Goal: Task Accomplishment & Management: Manage account settings

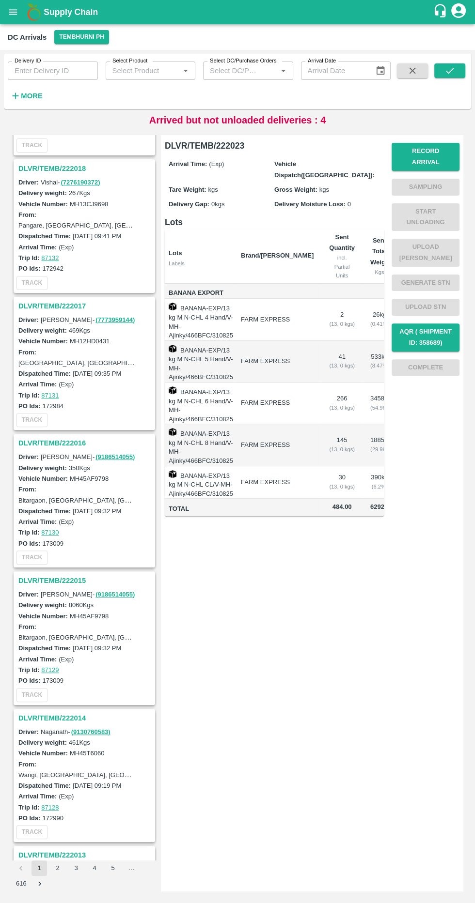
scroll to position [248, 0]
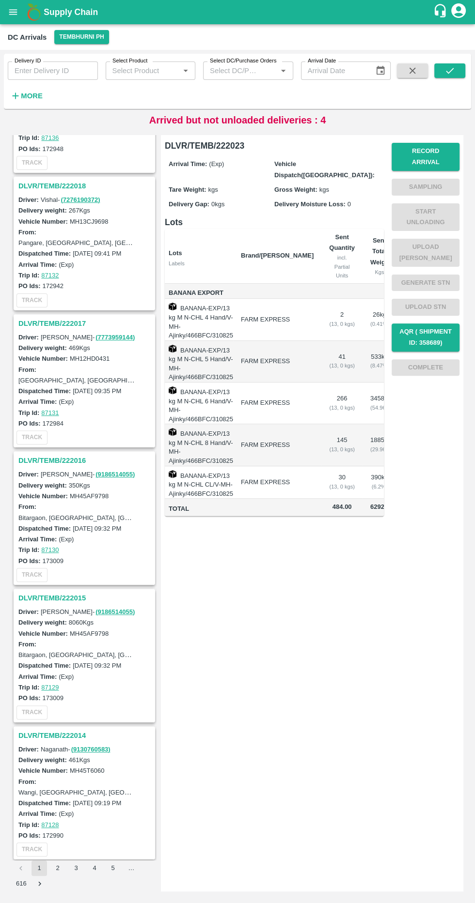
click at [35, 96] on strong "More" at bounding box center [32, 96] width 22 height 8
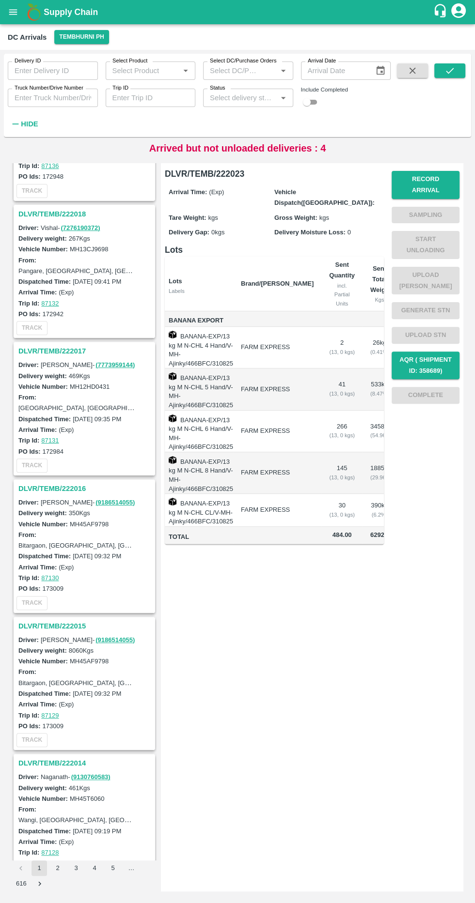
click at [80, 97] on input "Truck Number/Drive Number" at bounding box center [53, 98] width 90 height 18
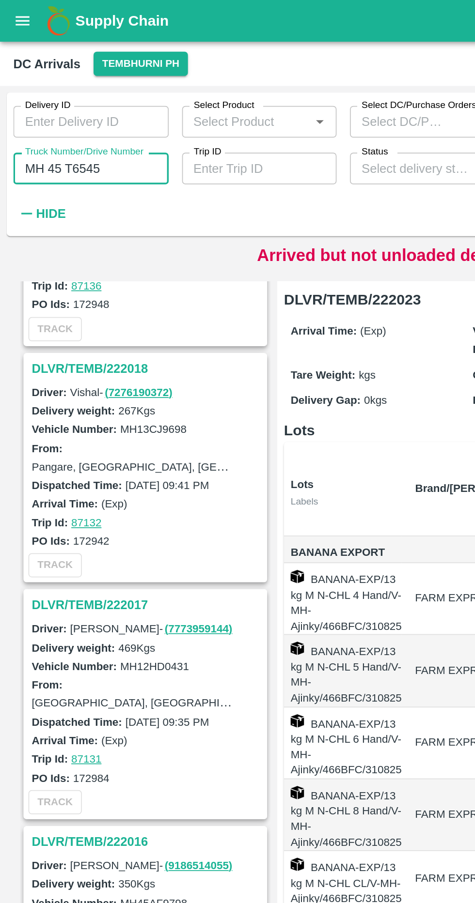
click at [72, 98] on input "MH 45 T6545" at bounding box center [53, 98] width 90 height 18
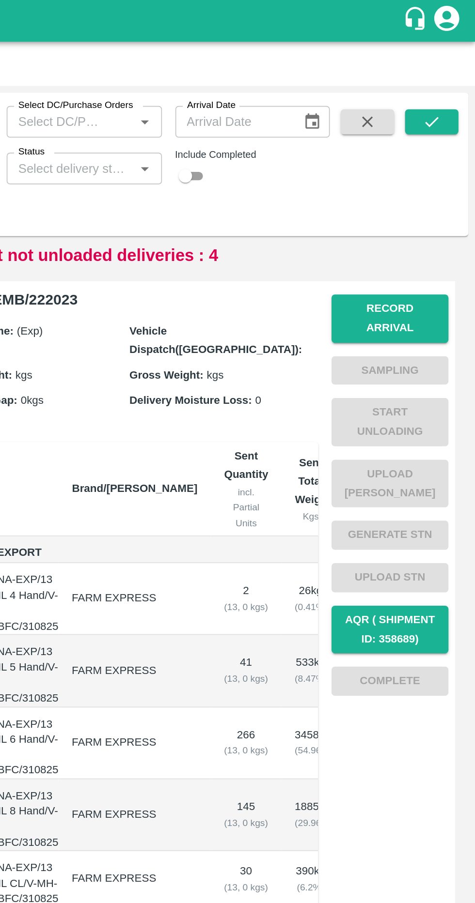
click at [454, 67] on icon "submit" at bounding box center [449, 70] width 11 height 11
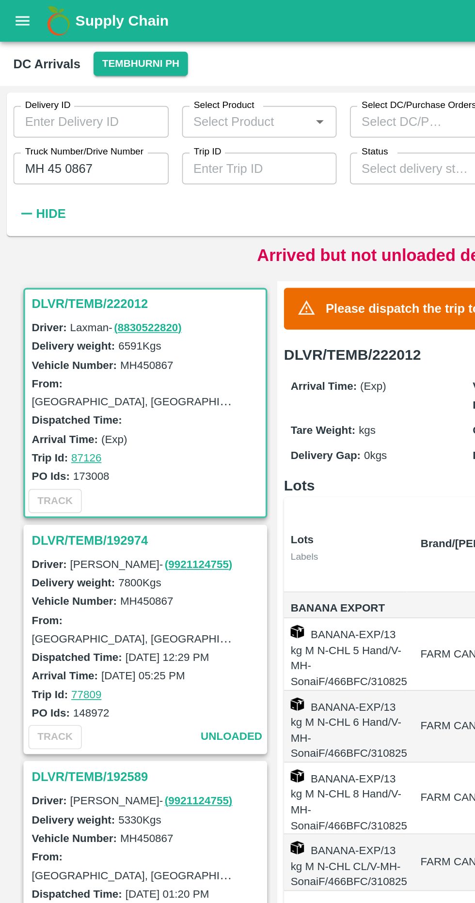
click at [34, 177] on h3 "DLVR/TEMB/222012" at bounding box center [85, 176] width 135 height 13
click at [83, 94] on input "MH 45 0867" at bounding box center [53, 98] width 90 height 18
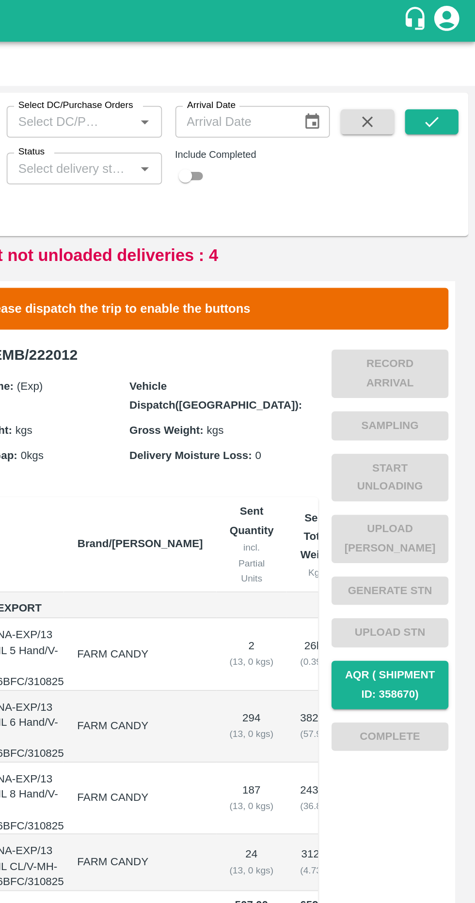
type input "MH 13cj 9698"
click at [460, 76] on button "submit" at bounding box center [449, 70] width 31 height 15
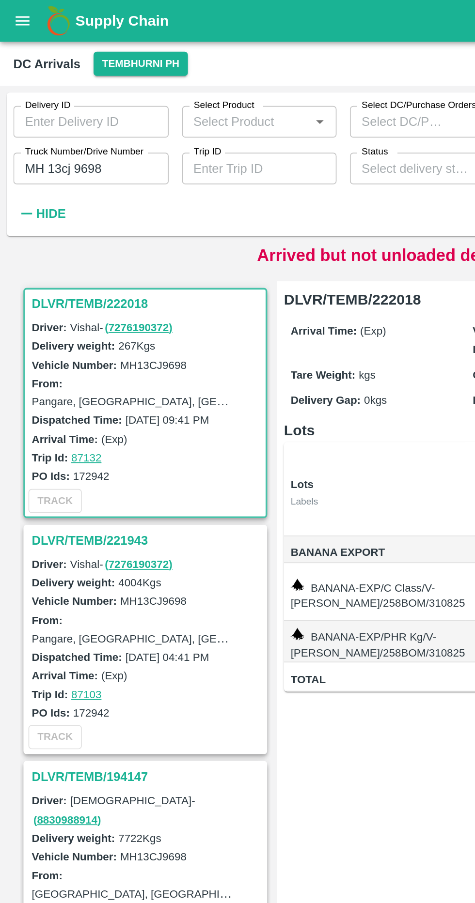
click at [71, 177] on h3 "DLVR/TEMB/222018" at bounding box center [85, 176] width 135 height 13
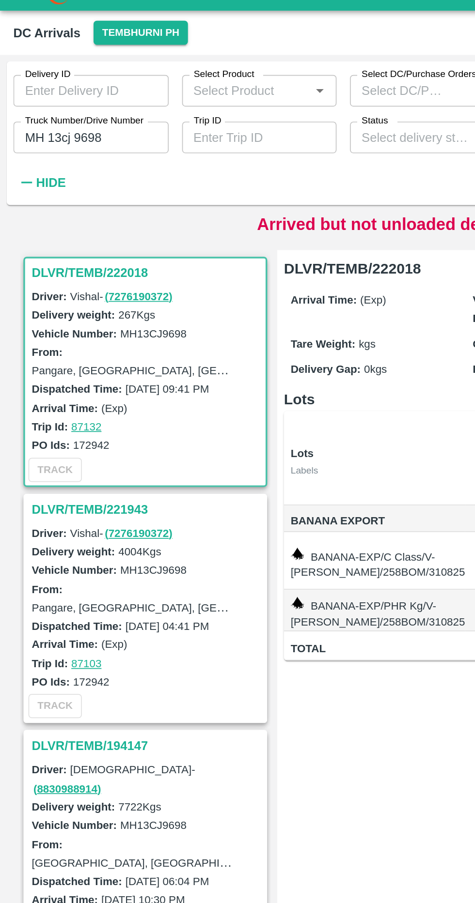
scroll to position [4, 0]
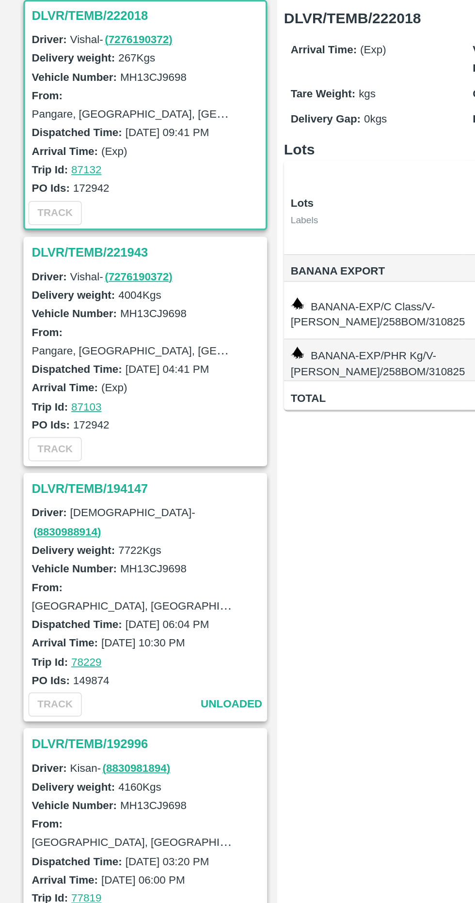
click at [88, 312] on h3 "DLVR/TEMB/221943" at bounding box center [85, 310] width 135 height 13
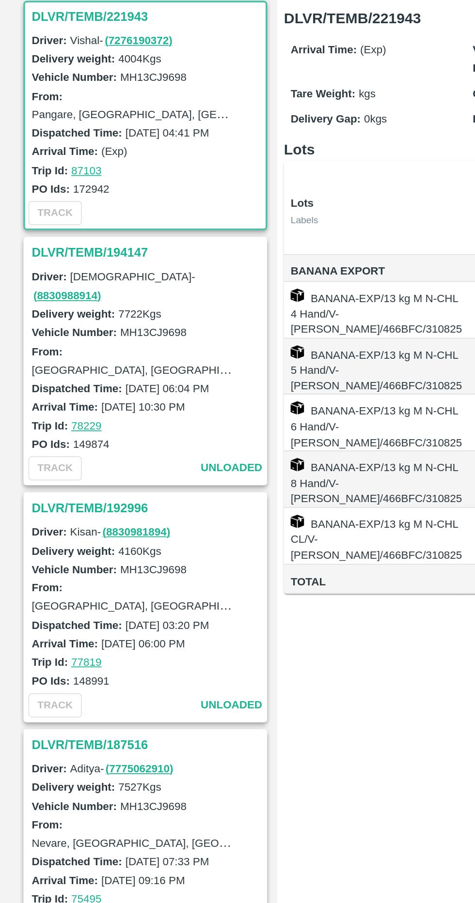
scroll to position [0, 54]
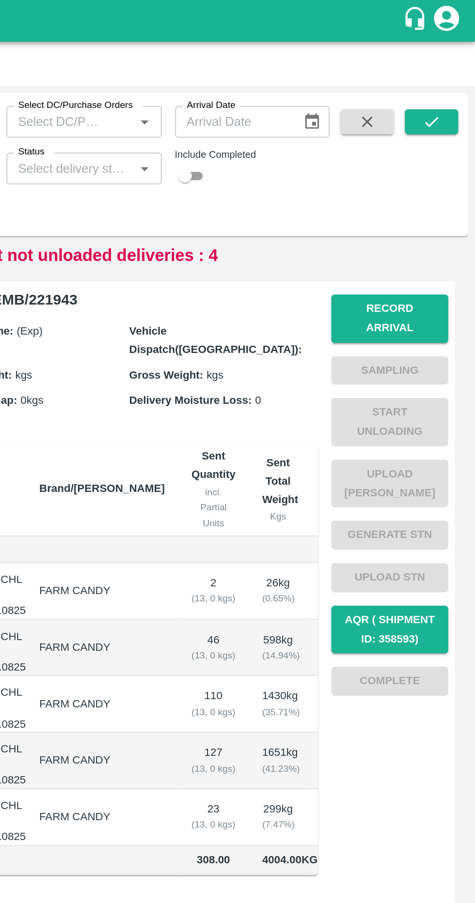
click at [437, 177] on button "Record Arrival" at bounding box center [425, 185] width 68 height 28
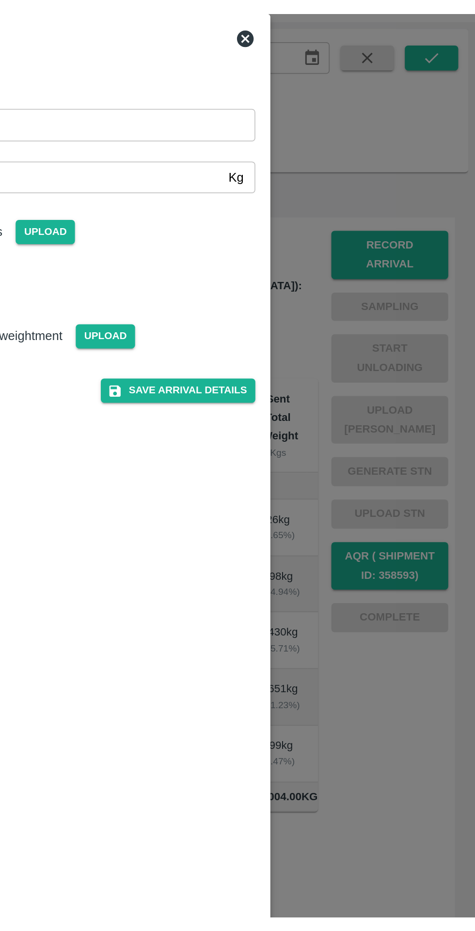
scroll to position [0, 0]
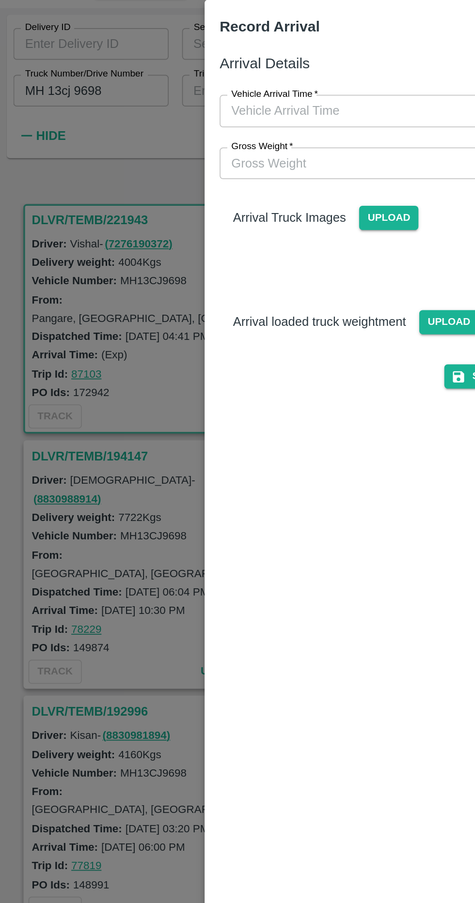
click at [223, 170] on span "Upload" at bounding box center [225, 172] width 34 height 14
click at [0, 0] on input "Upload" at bounding box center [0, 0] width 0 height 0
click at [257, 225] on span "Upload" at bounding box center [260, 232] width 34 height 14
click at [0, 0] on input "Upload" at bounding box center [0, 0] width 0 height 0
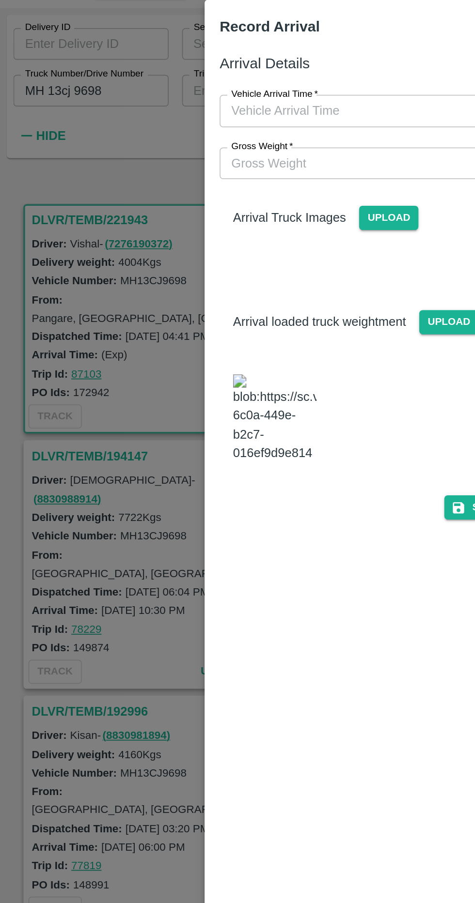
click at [155, 143] on input "Gross Weight   *" at bounding box center [227, 140] width 201 height 18
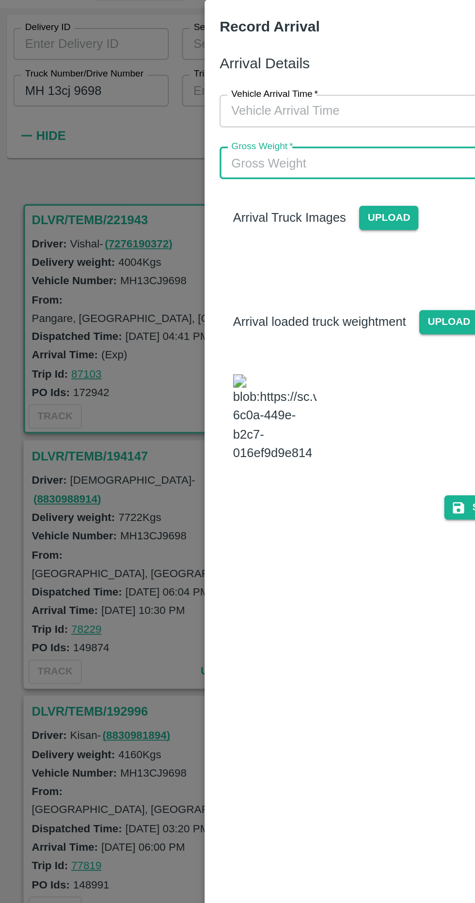
type input "3"
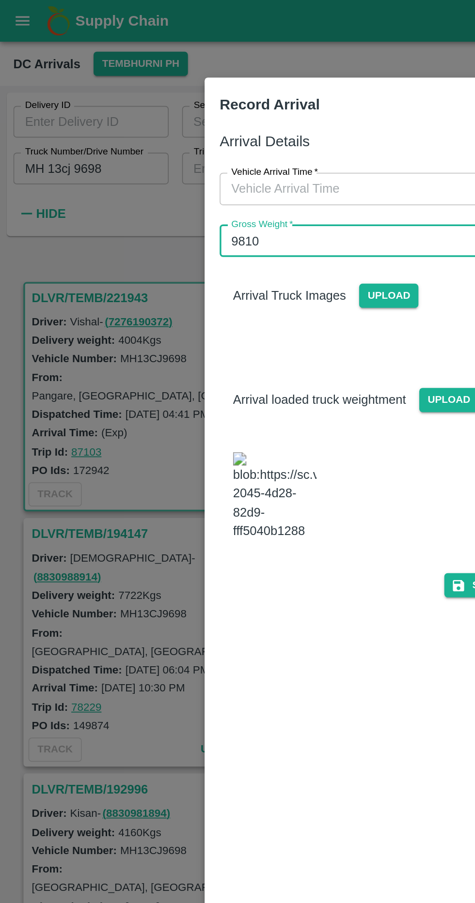
type input "9810"
click at [143, 100] on label "Vehicle Arrival Time   *" at bounding box center [159, 100] width 50 height 8
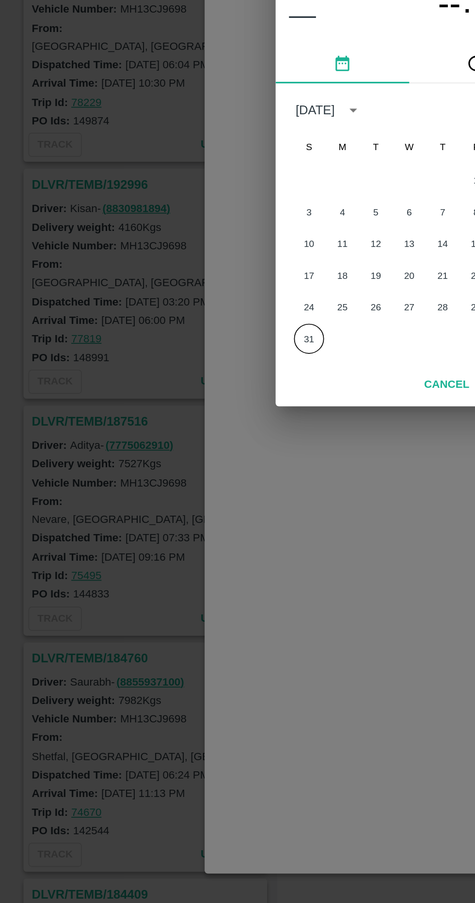
click at [179, 548] on button "31" at bounding box center [179, 547] width 17 height 17
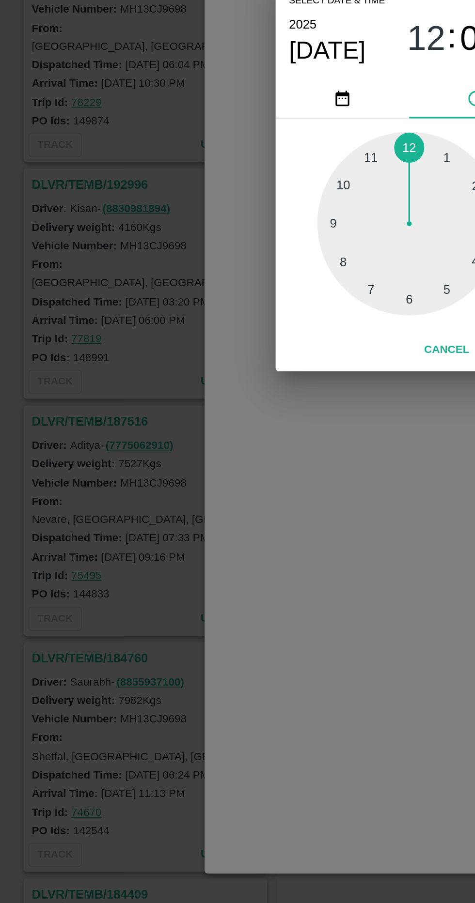
click at [198, 457] on div at bounding box center [237, 481] width 107 height 107
click at [188, 481] on div at bounding box center [237, 481] width 107 height 107
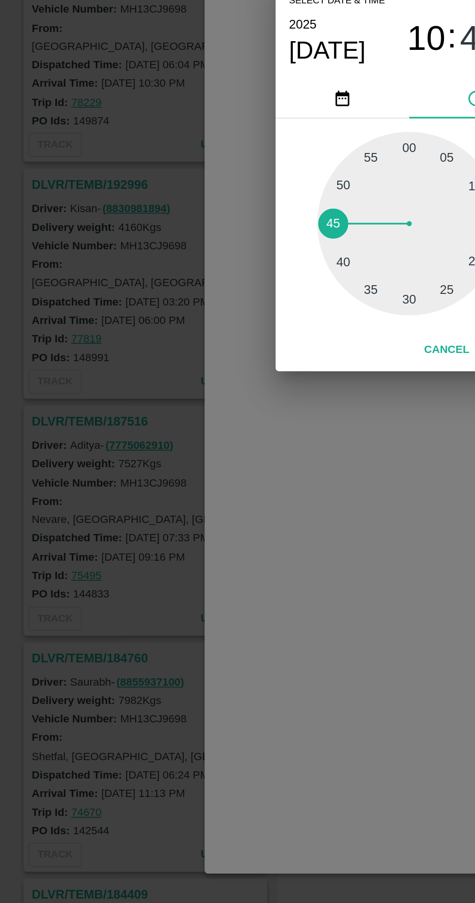
click at [195, 508] on div at bounding box center [237, 481] width 107 height 107
click at [216, 519] on div at bounding box center [237, 481] width 107 height 107
type input "[DATE] 10:35 AM"
click at [250, 550] on button "Cancel" at bounding box center [259, 554] width 34 height 17
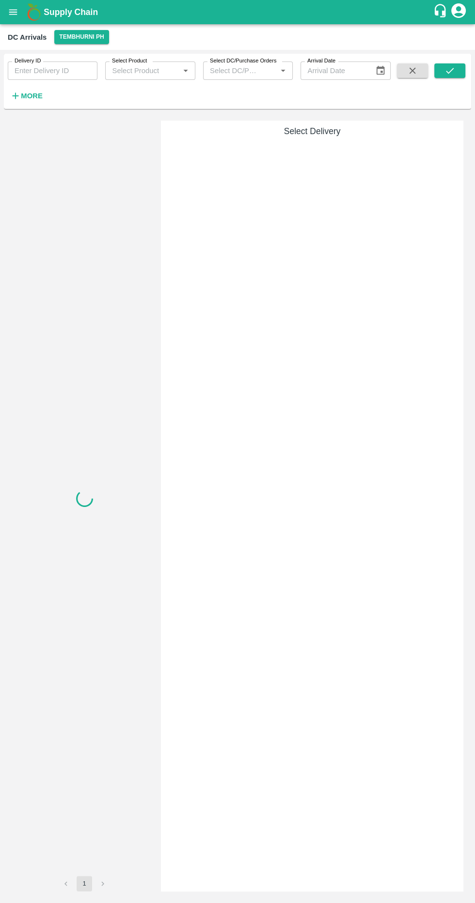
click at [41, 100] on strong "More" at bounding box center [32, 96] width 22 height 8
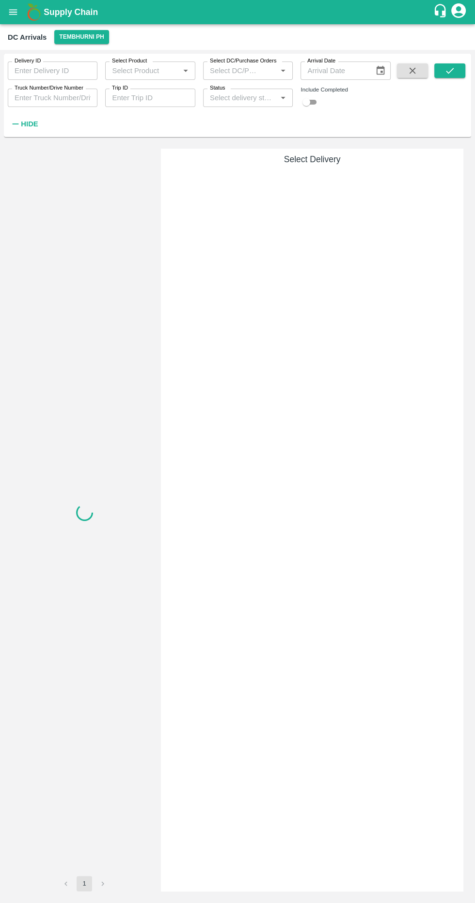
click at [71, 95] on input "Truck Number/Drive Number" at bounding box center [53, 98] width 90 height 18
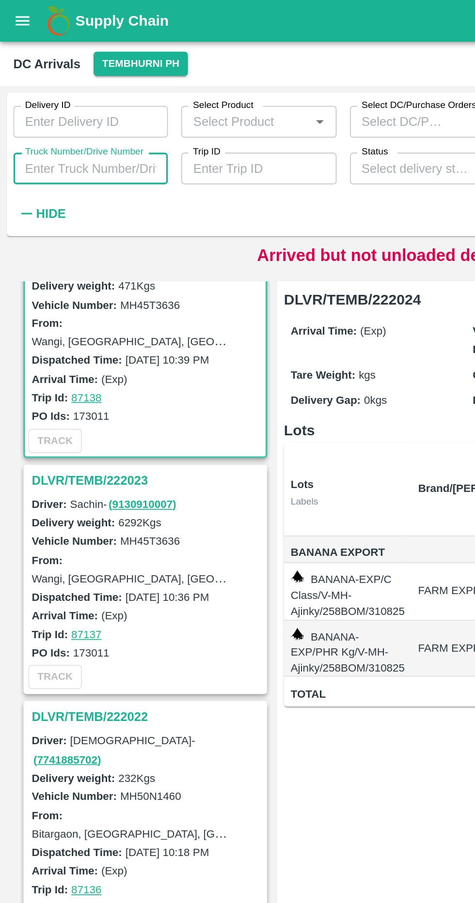
scroll to position [69, 0]
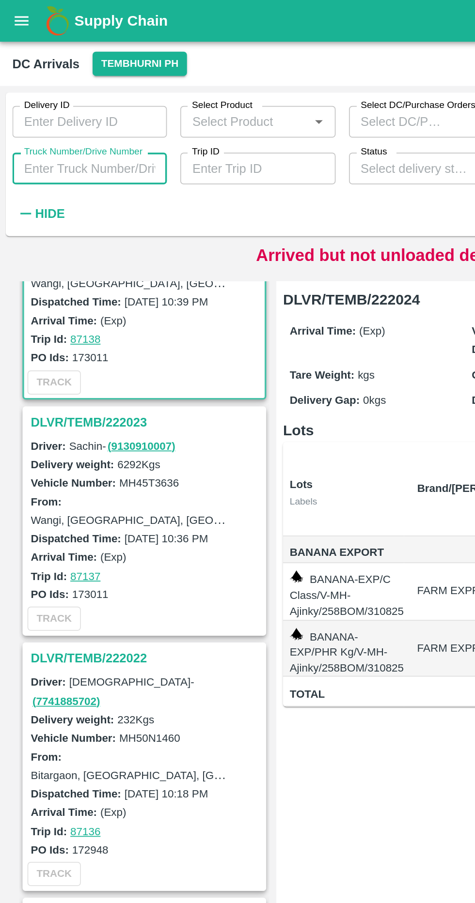
click at [35, 122] on strong "Hide" at bounding box center [29, 124] width 17 height 8
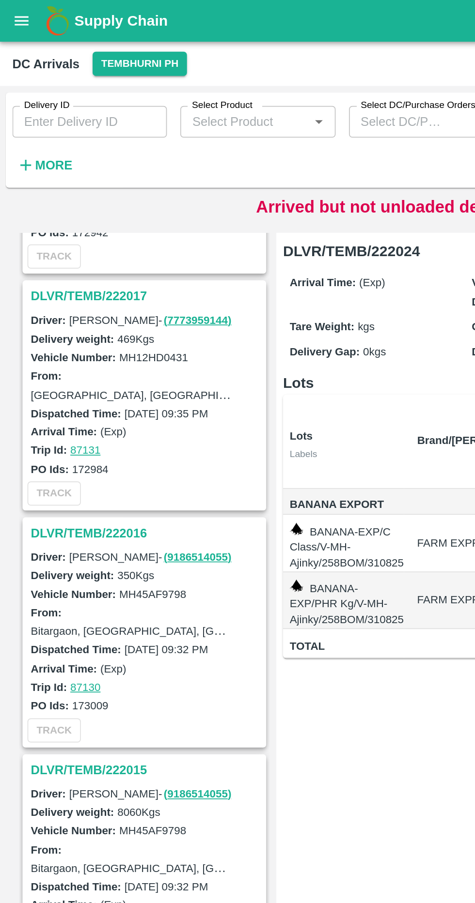
scroll to position [541, 0]
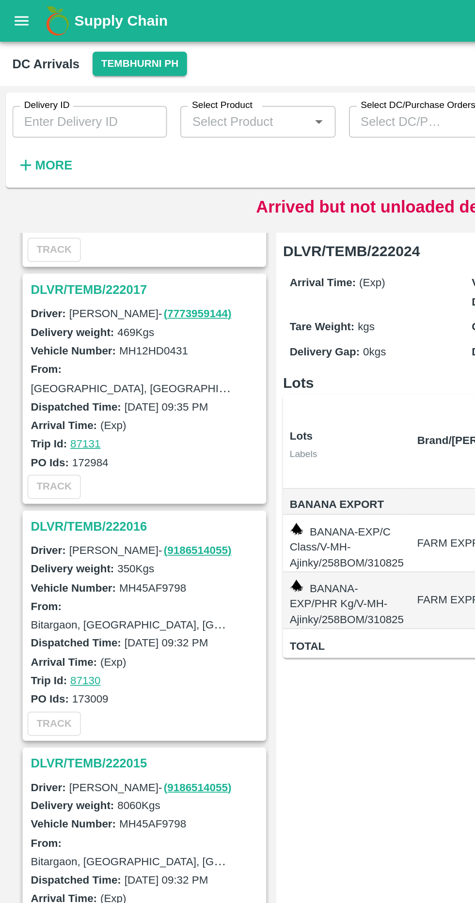
click at [85, 299] on h3 "DLVR/TEMB/222016" at bounding box center [85, 305] width 135 height 13
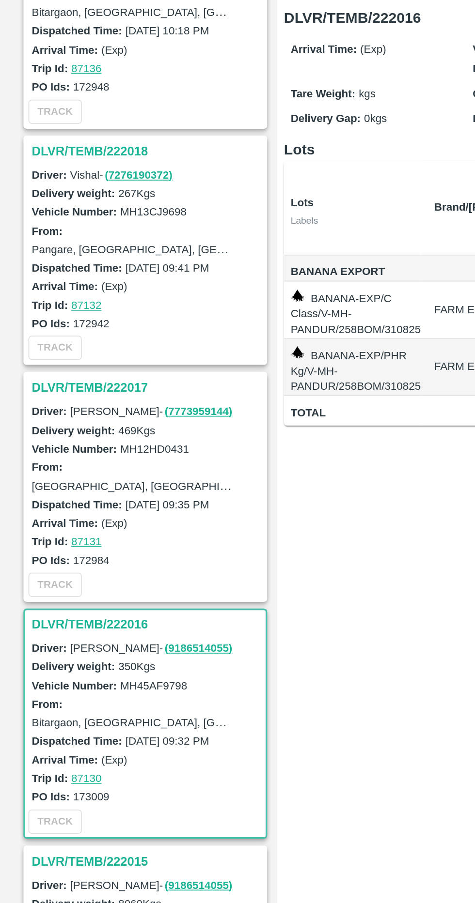
scroll to position [348, 0]
click at [93, 492] on h3 "DLVR/TEMB/222016" at bounding box center [85, 498] width 135 height 13
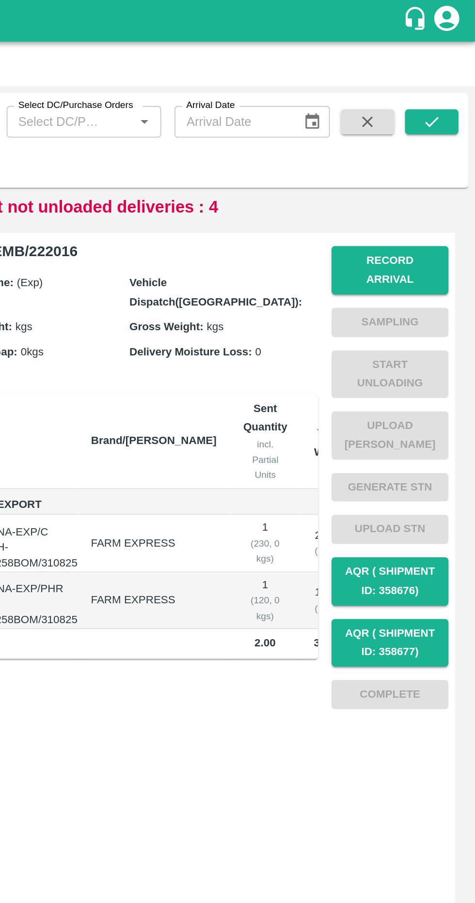
scroll to position [0, 0]
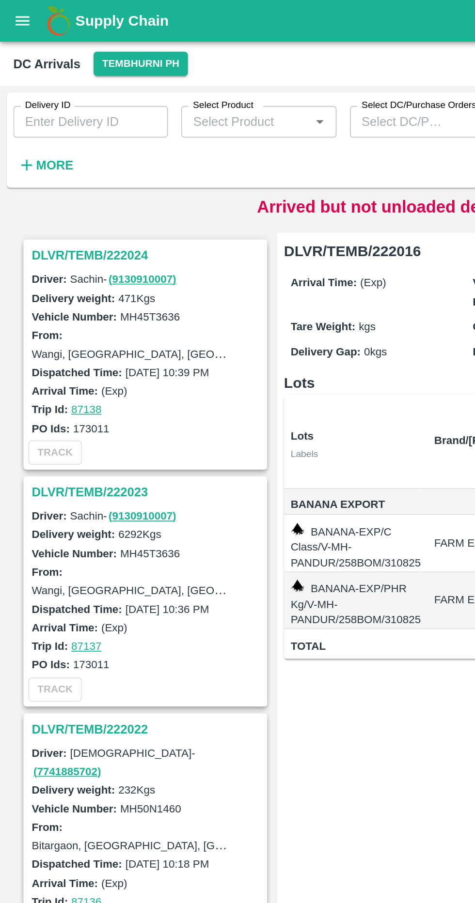
click at [34, 93] on strong "More" at bounding box center [32, 96] width 22 height 8
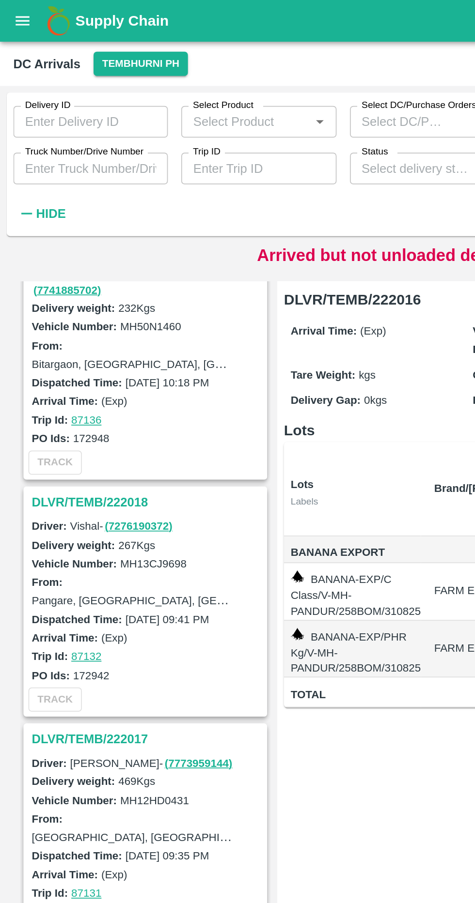
scroll to position [310, 0]
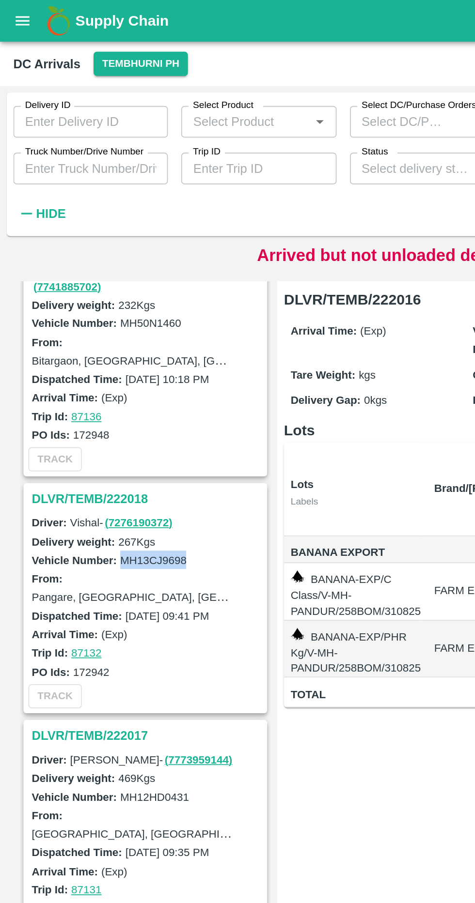
copy label "MH13CJ9698"
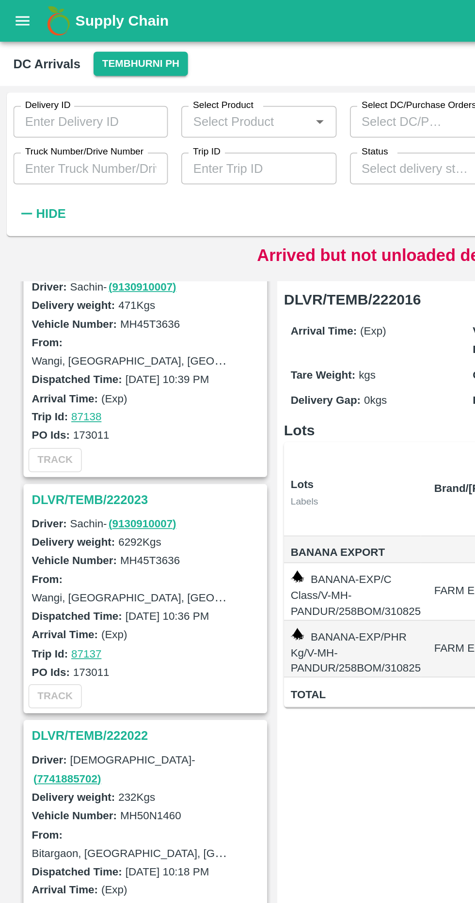
scroll to position [0, 0]
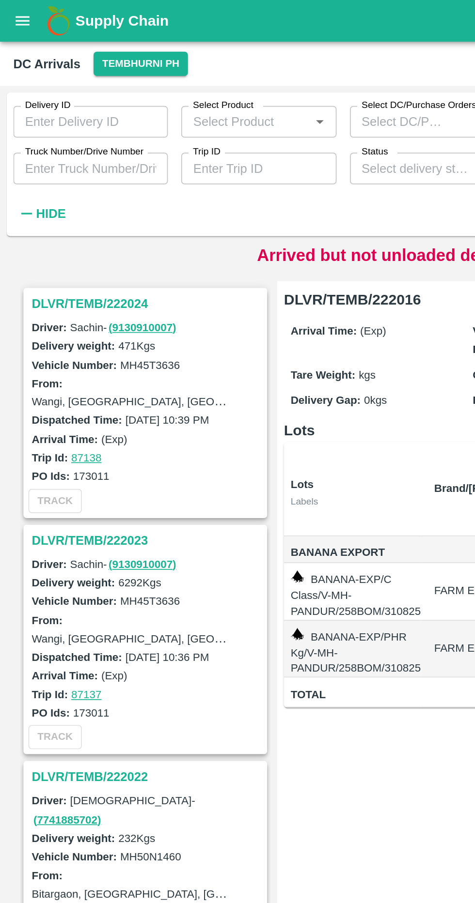
click at [70, 99] on input "Truck Number/Drive Number" at bounding box center [53, 98] width 90 height 18
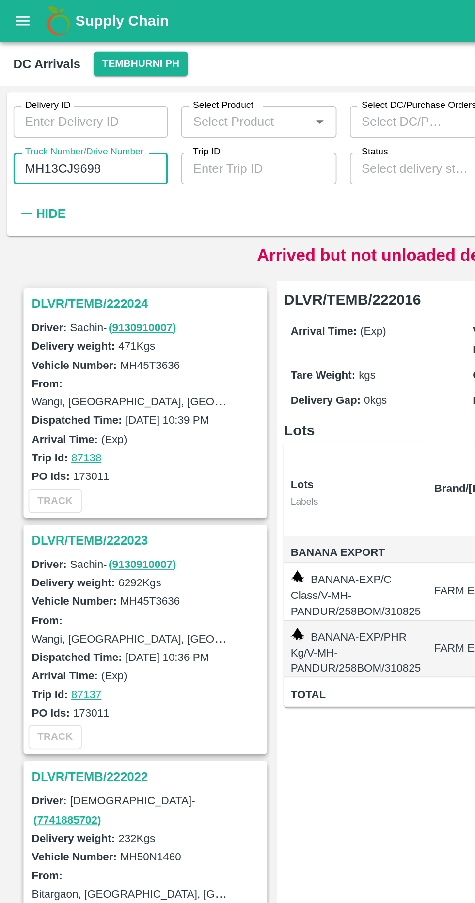
type input "MH13CJ9698"
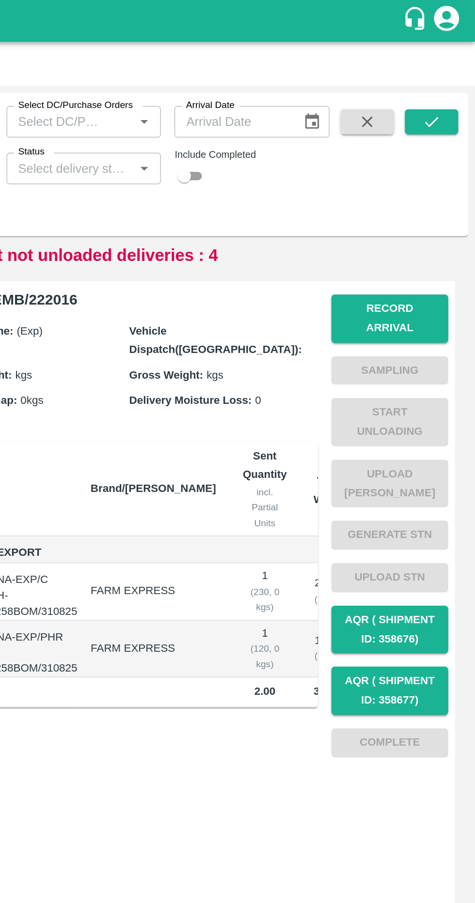
click at [456, 69] on button "submit" at bounding box center [449, 70] width 31 height 15
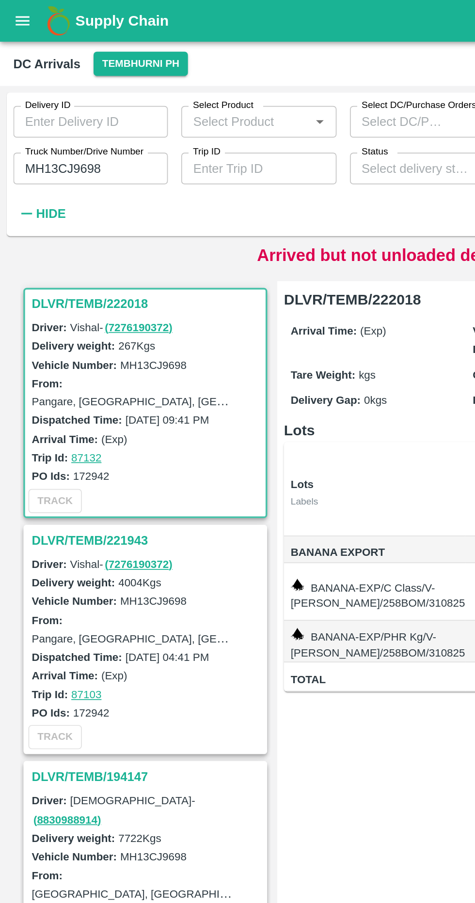
click at [47, 299] on div "TRACK" at bounding box center [85, 291] width 140 height 18
click at [55, 309] on h3 "DLVR/TEMB/221943" at bounding box center [85, 314] width 135 height 13
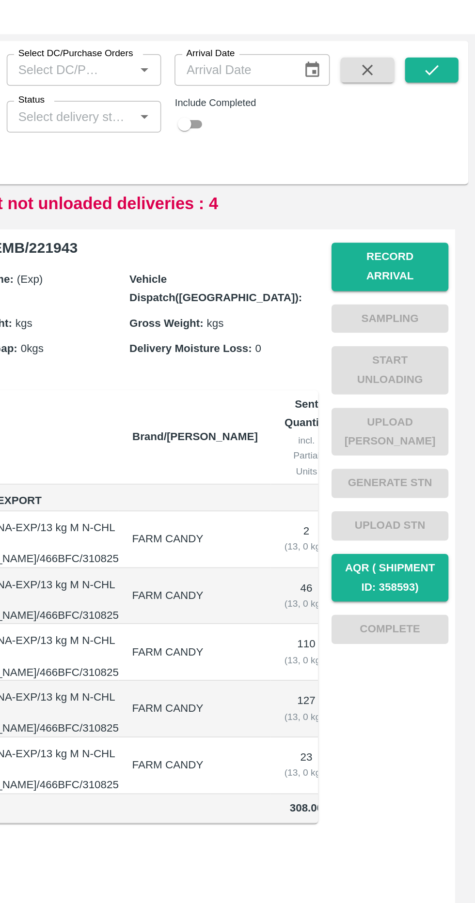
click at [424, 173] on button "Record Arrival" at bounding box center [425, 185] width 68 height 28
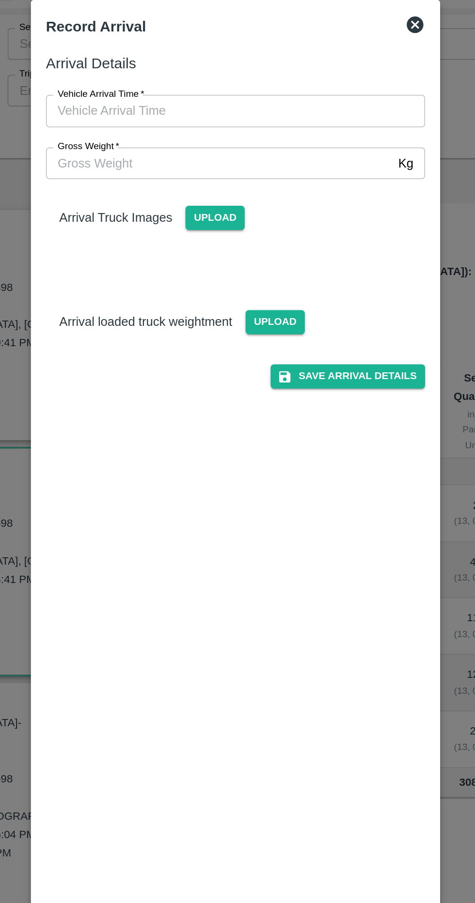
click at [258, 229] on span "Upload" at bounding box center [260, 232] width 34 height 14
click at [0, 0] on input "Upload" at bounding box center [0, 0] width 0 height 0
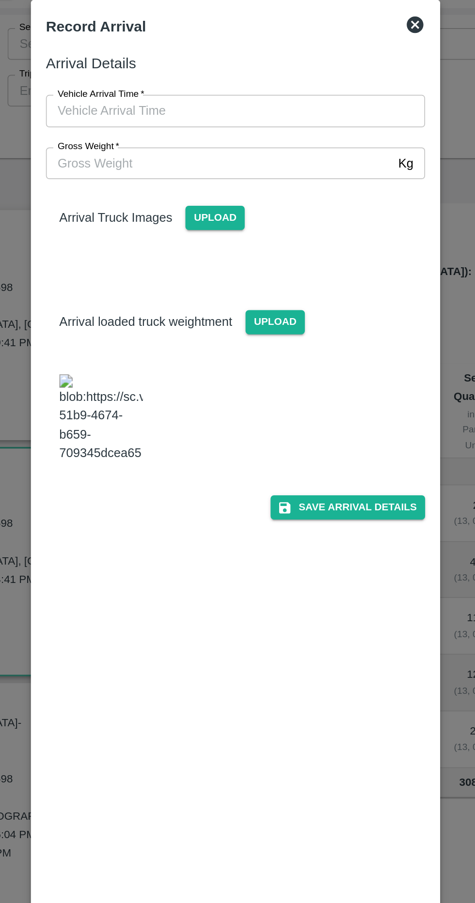
click at [165, 138] on input "Gross Weight   *" at bounding box center [227, 140] width 201 height 18
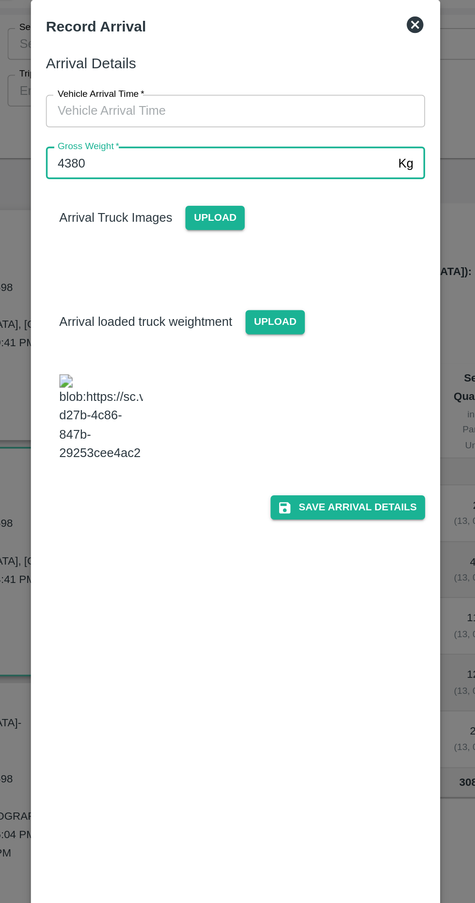
type input "4380"
click at [190, 118] on input "Vehicle Arrival Time   *" at bounding box center [233, 109] width 213 height 18
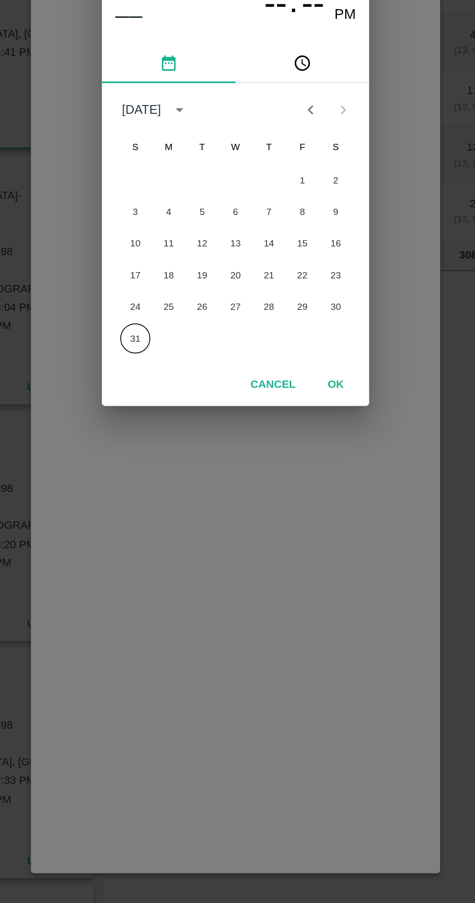
click at [179, 549] on button "31" at bounding box center [179, 547] width 17 height 17
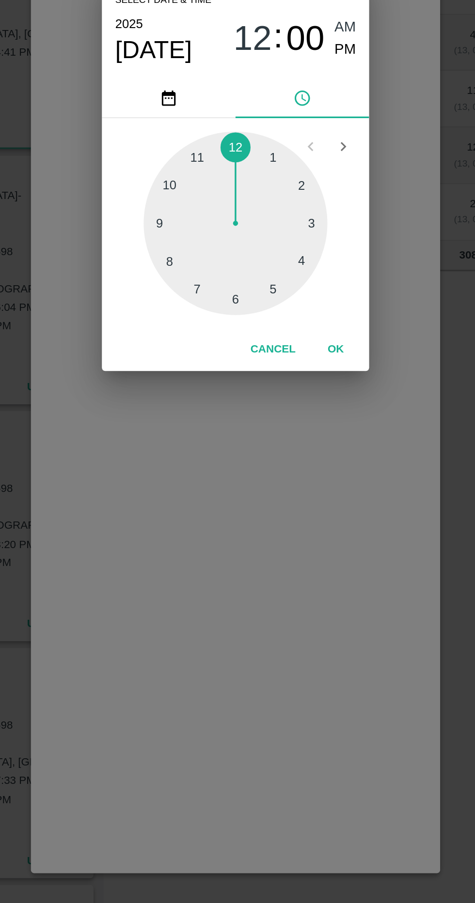
click at [202, 461] on div at bounding box center [237, 481] width 107 height 107
click at [198, 507] on div at bounding box center [237, 481] width 107 height 107
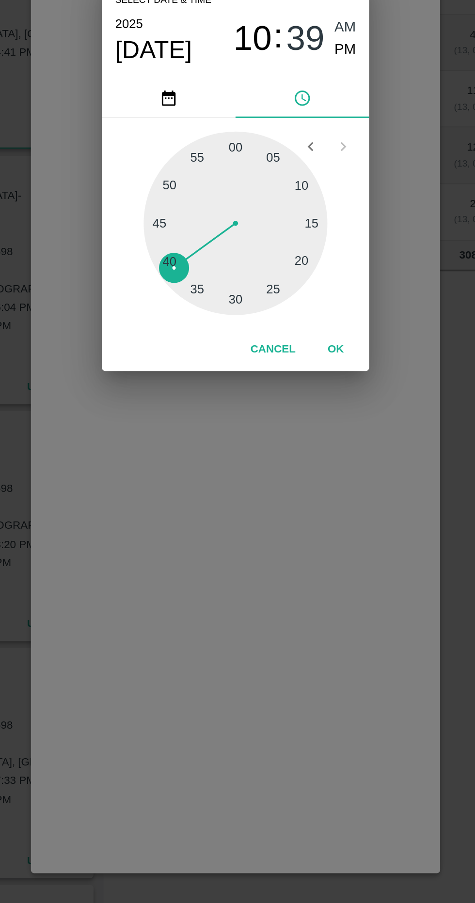
click at [299, 385] on span "PM" at bounding box center [301, 380] width 13 height 13
type input "31/08/2025 10:41 PM"
click at [304, 559] on button "OK" at bounding box center [295, 554] width 31 height 17
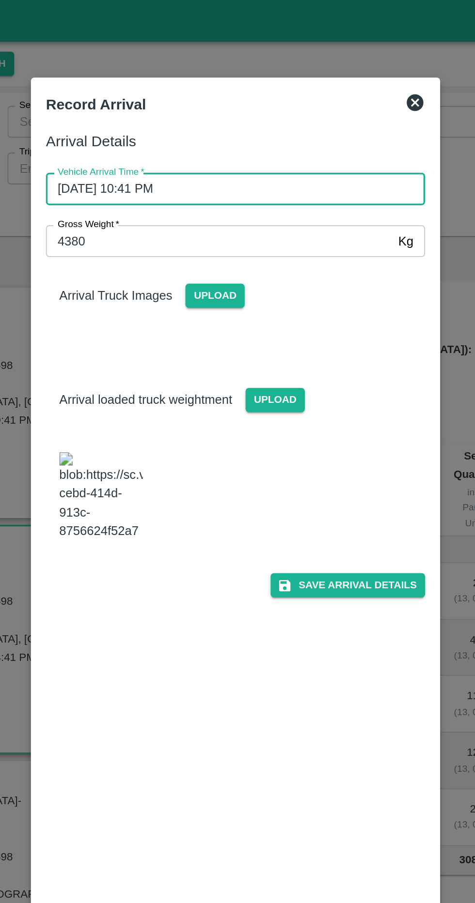
click at [221, 166] on span "Upload" at bounding box center [225, 172] width 34 height 14
click at [0, 0] on input "Upload" at bounding box center [0, 0] width 0 height 0
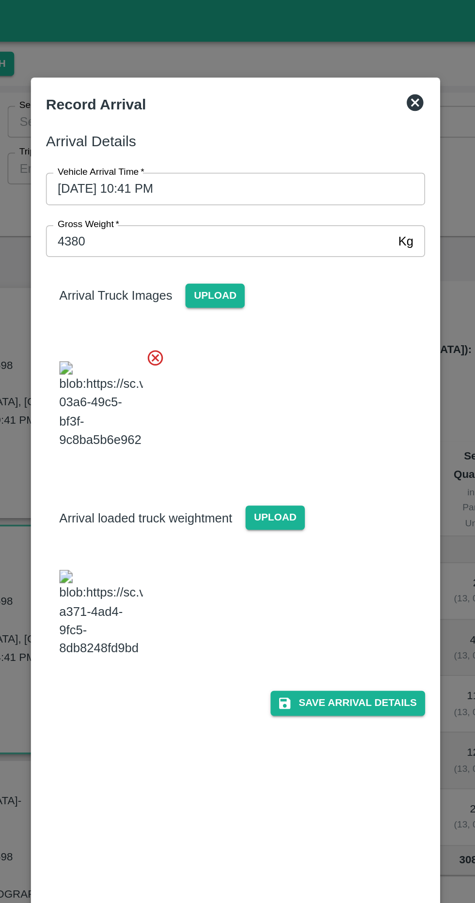
click at [321, 415] on button "Save Arrival Details" at bounding box center [303, 408] width 90 height 14
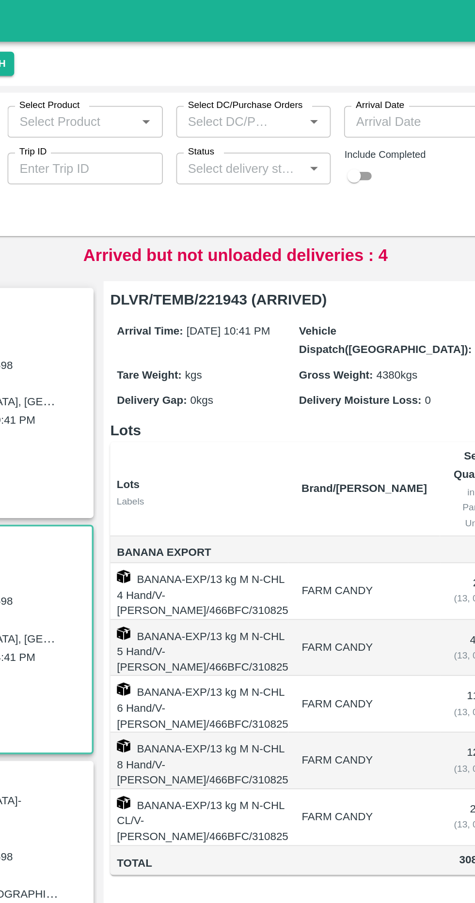
scroll to position [0, 54]
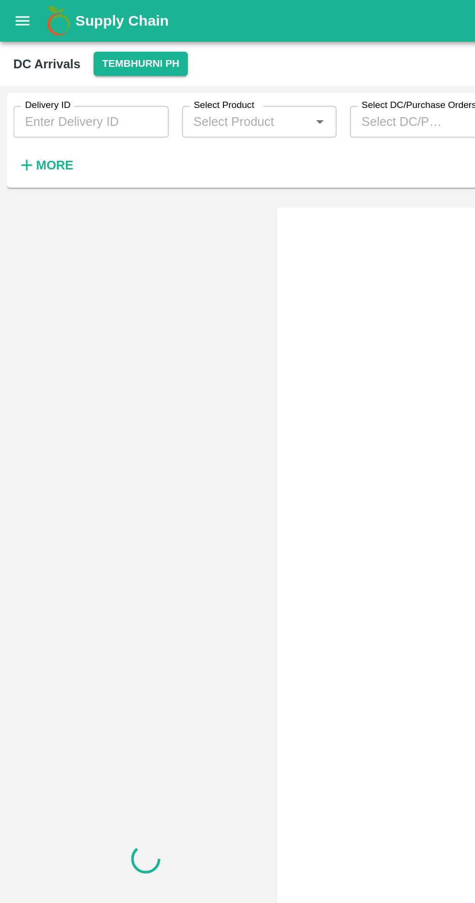
click at [27, 98] on strong "More" at bounding box center [32, 96] width 22 height 8
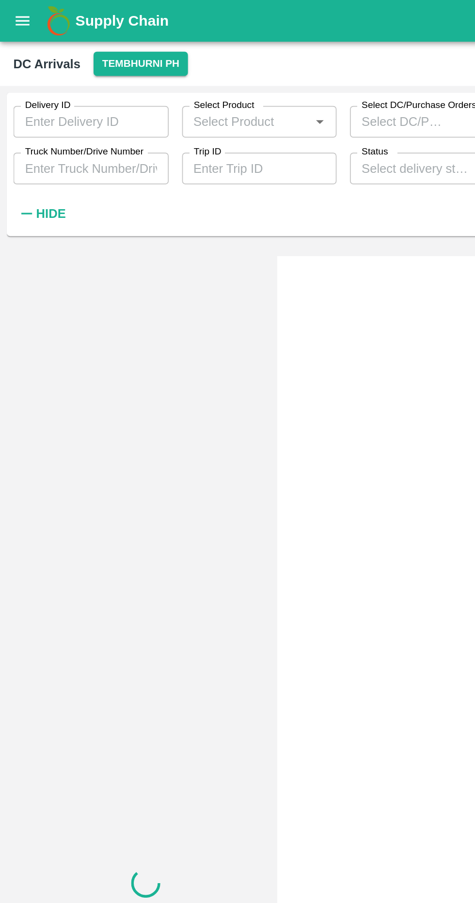
click at [80, 107] on input "Truck Number/Drive Number" at bounding box center [53, 98] width 90 height 18
click at [71, 95] on input "Truck Number/Drive Number" at bounding box center [53, 98] width 90 height 18
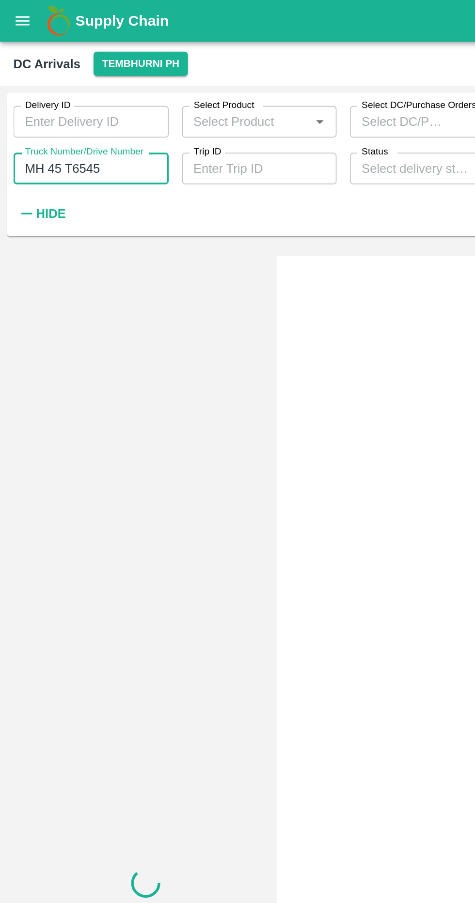
click at [89, 97] on input "MH 45 T6545" at bounding box center [53, 98] width 90 height 18
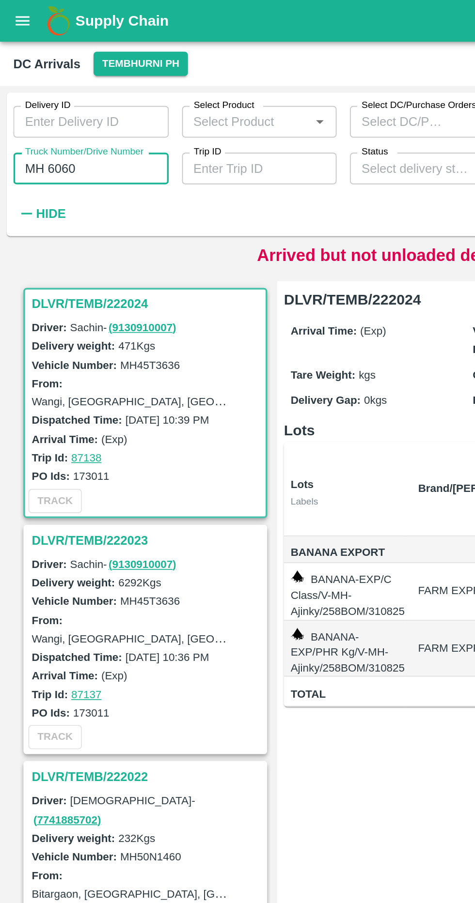
click at [27, 102] on input "MH 6060" at bounding box center [53, 98] width 90 height 18
type input "M"
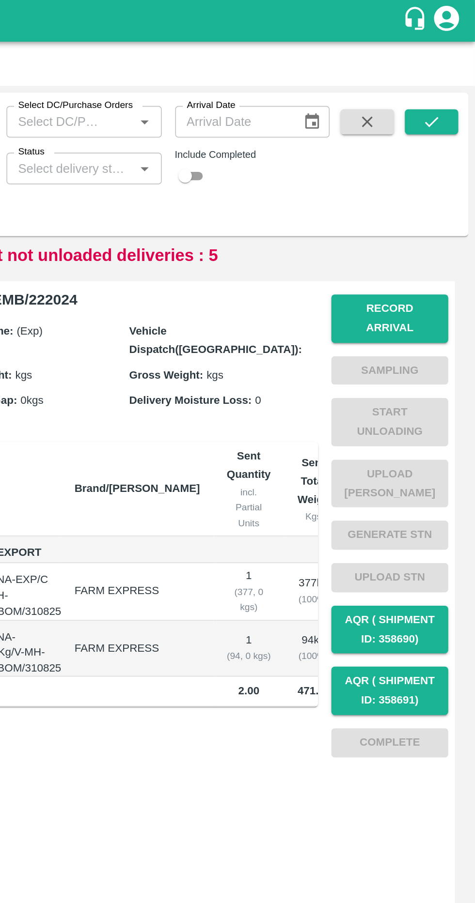
type input "6060"
click at [459, 69] on button "submit" at bounding box center [449, 70] width 31 height 15
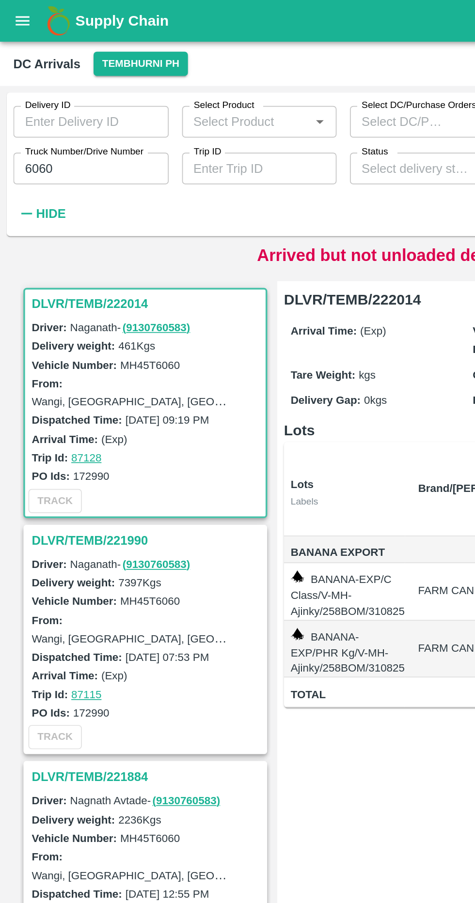
click at [36, 181] on h3 "DLVR/TEMB/222014" at bounding box center [85, 176] width 135 height 13
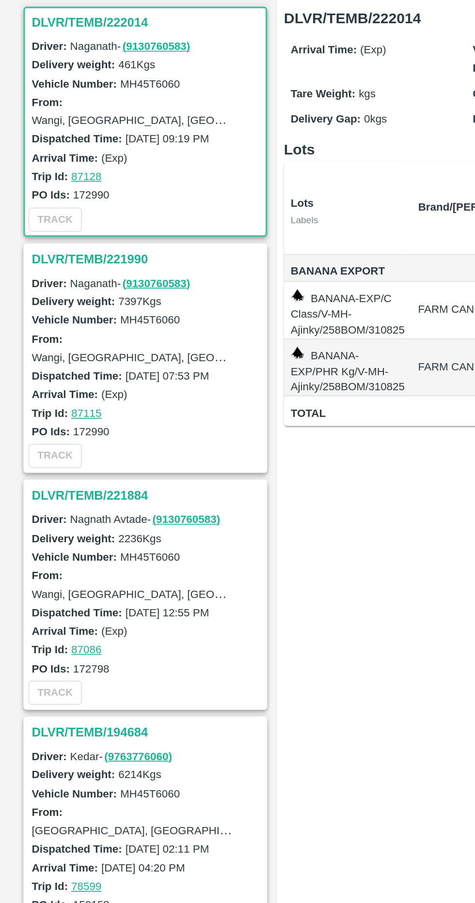
click at [73, 310] on h3 "DLVR/TEMB/221990" at bounding box center [85, 314] width 135 height 13
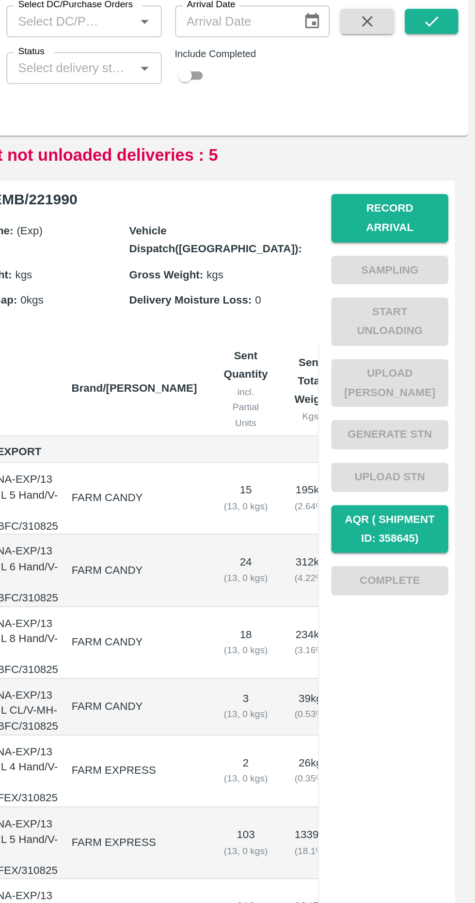
click at [440, 187] on button "Record Arrival" at bounding box center [425, 185] width 68 height 28
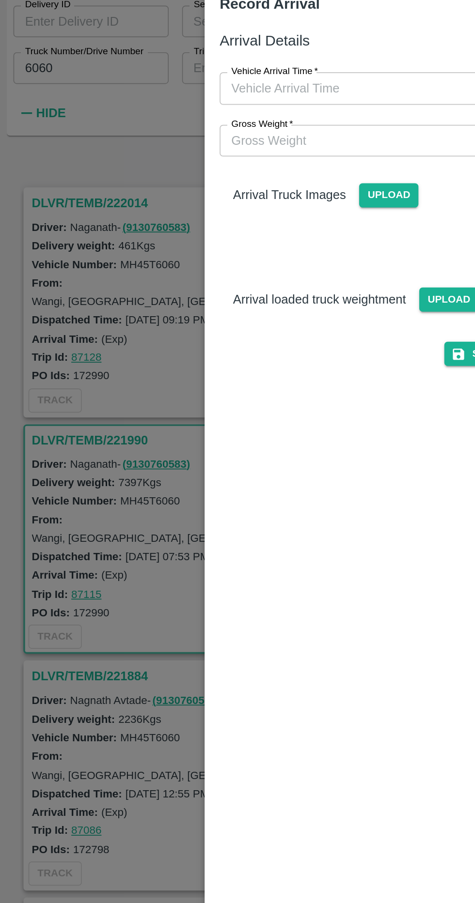
click at [207, 113] on input "Vehicle Arrival Time   *" at bounding box center [233, 109] width 213 height 18
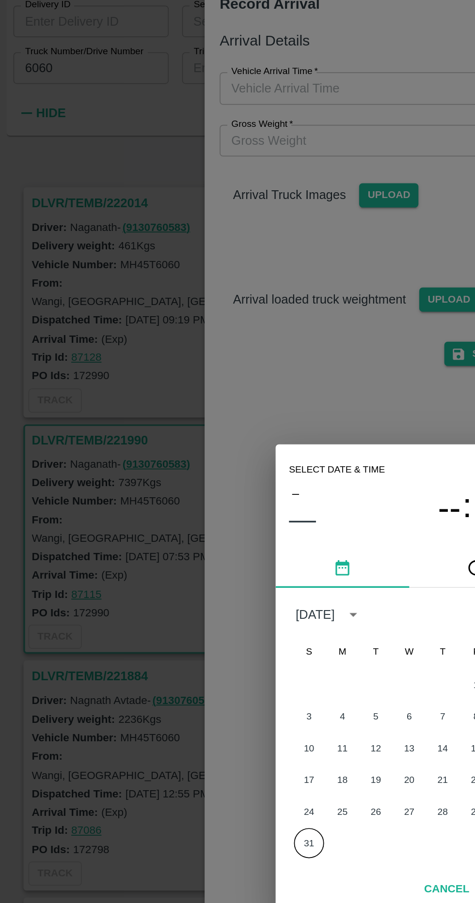
click at [178, 553] on button "31" at bounding box center [179, 547] width 17 height 17
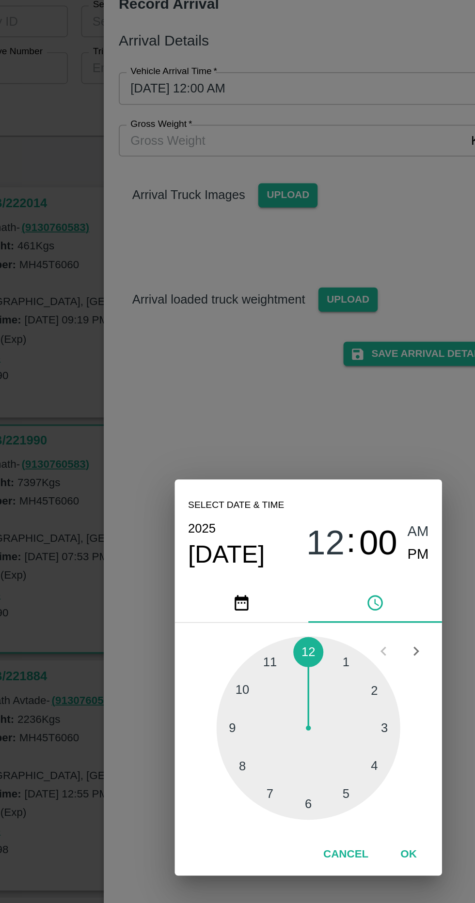
click at [202, 462] on div at bounding box center [237, 481] width 107 height 107
click at [201, 464] on div at bounding box center [237, 481] width 107 height 107
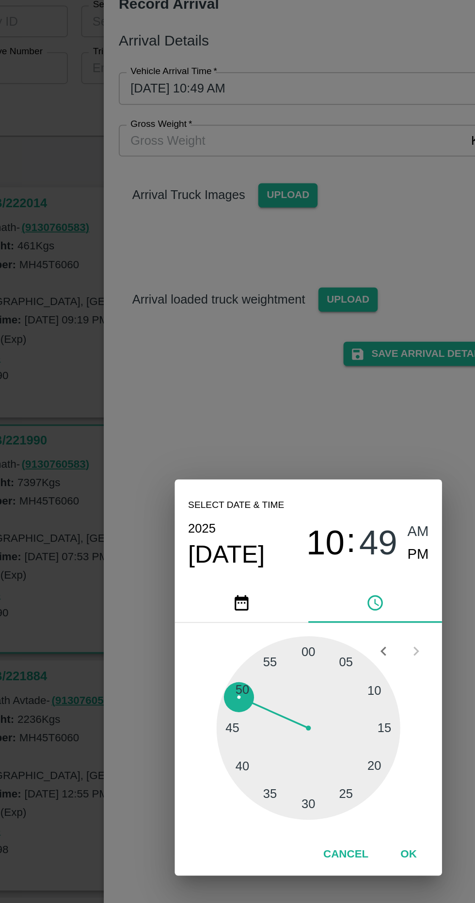
click at [304, 384] on span "PM" at bounding box center [301, 380] width 13 height 13
type input "31/08/2025 10:49 PM"
click at [295, 556] on button "OK" at bounding box center [295, 554] width 31 height 17
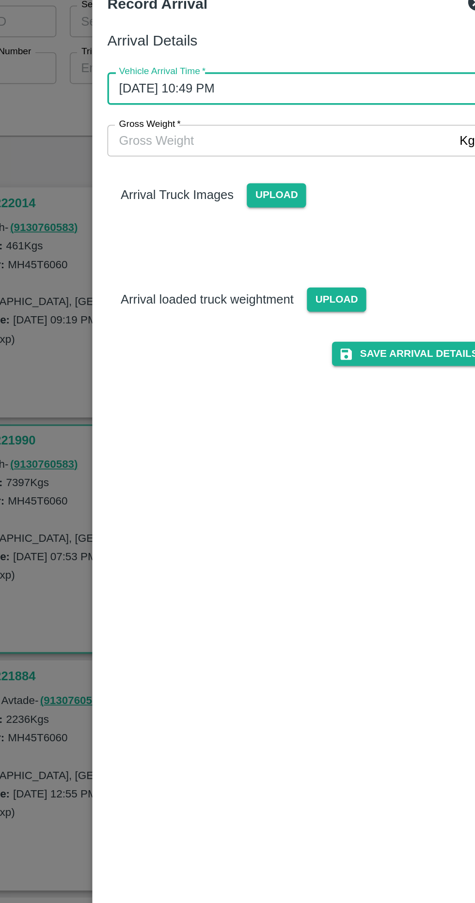
click at [278, 139] on input "Gross Weight   *" at bounding box center [227, 140] width 201 height 18
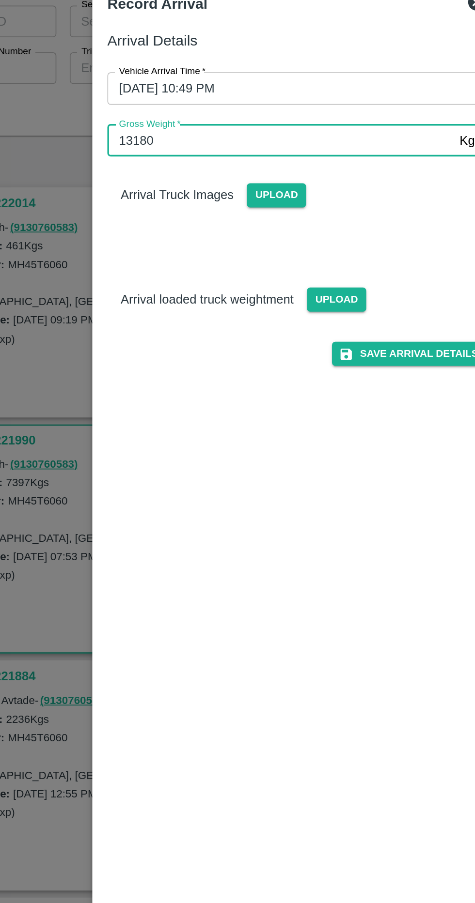
type input "13180"
click at [262, 233] on span "Upload" at bounding box center [260, 232] width 34 height 14
click at [0, 0] on input "Upload" at bounding box center [0, 0] width 0 height 0
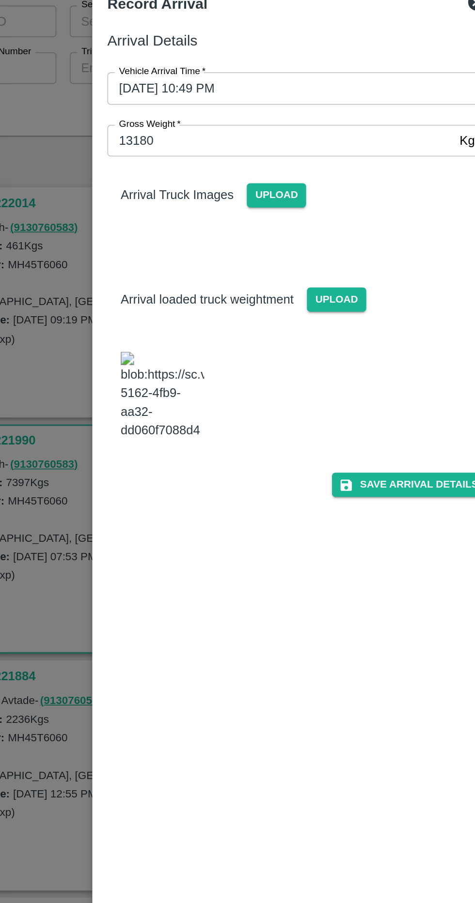
click at [223, 170] on span "Upload" at bounding box center [225, 172] width 34 height 14
click at [0, 0] on input "Upload" at bounding box center [0, 0] width 0 height 0
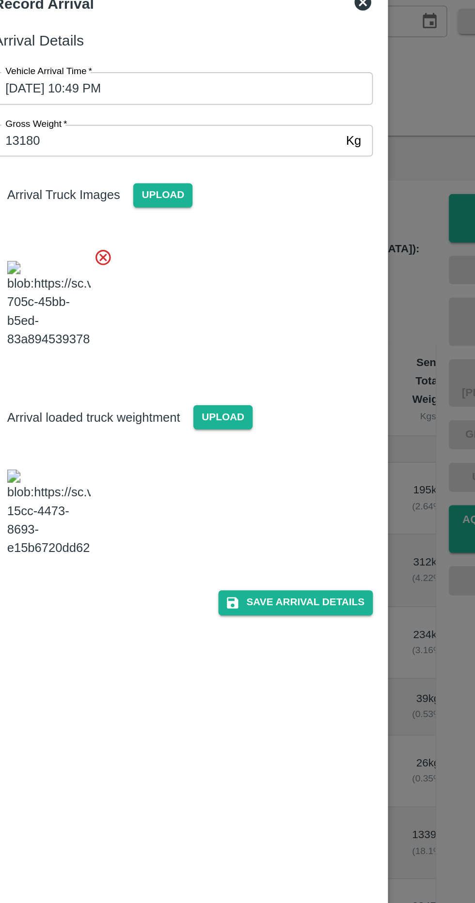
click at [315, 415] on button "Save Arrival Details" at bounding box center [303, 408] width 90 height 14
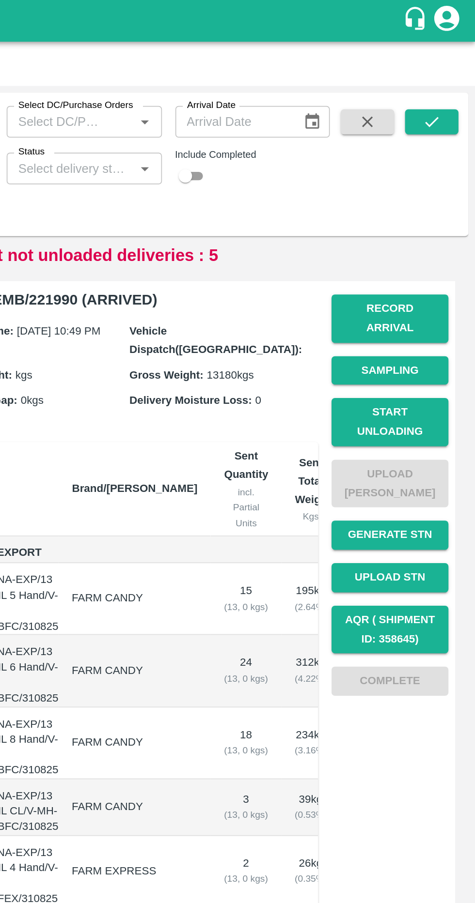
click at [441, 231] on button "Start Unloading" at bounding box center [425, 245] width 68 height 28
